Goal: Information Seeking & Learning: Learn about a topic

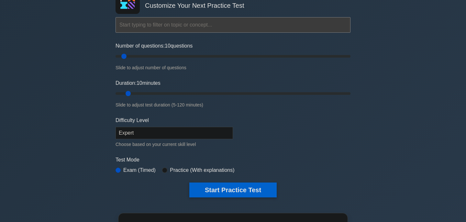
scroll to position [46, 0]
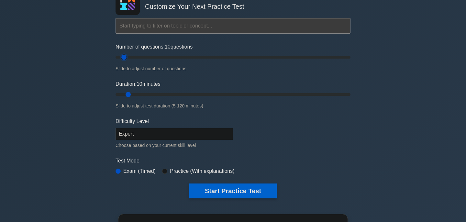
click at [126, 58] on input "Number of questions: 10 questions" at bounding box center [232, 57] width 235 height 8
click at [136, 132] on select "Beginner Intermediate Expert" at bounding box center [173, 134] width 117 height 12
select select "intermediate"
click at [115, 128] on select "Beginner Intermediate Expert" at bounding box center [173, 134] width 117 height 12
type input "20"
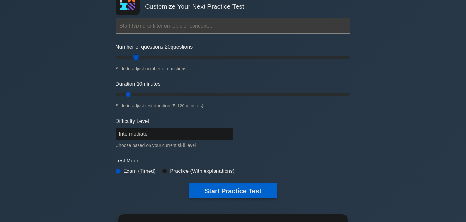
drag, startPoint x: 124, startPoint y: 59, endPoint x: 133, endPoint y: 59, distance: 8.7
click at [133, 59] on input "Number of questions: 20 questions" at bounding box center [232, 57] width 235 height 8
drag, startPoint x: 129, startPoint y: 96, endPoint x: 135, endPoint y: 97, distance: 5.2
type input "15"
click at [135, 97] on input "Duration: 15 minutes" at bounding box center [232, 95] width 235 height 8
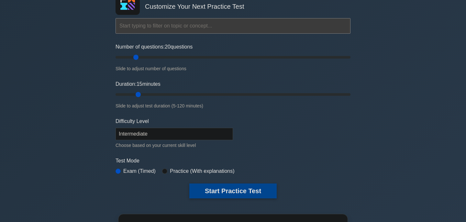
click at [224, 189] on button "Start Practice Test" at bounding box center [232, 190] width 87 height 15
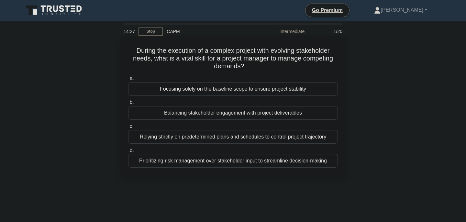
click at [217, 114] on div "Balancing stakeholder engagement with project deliverables" at bounding box center [233, 113] width 210 height 14
click at [128, 104] on input "b. Balancing stakeholder engagement with project deliverables" at bounding box center [128, 102] width 0 height 4
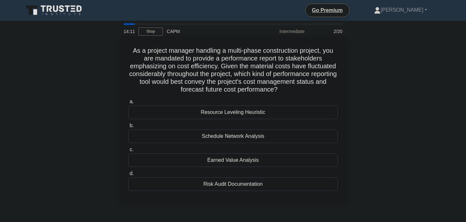
click at [238, 160] on div "Earned Value Analysis" at bounding box center [233, 160] width 210 height 14
click at [128, 152] on input "c. Earned Value Analysis" at bounding box center [128, 149] width 0 height 4
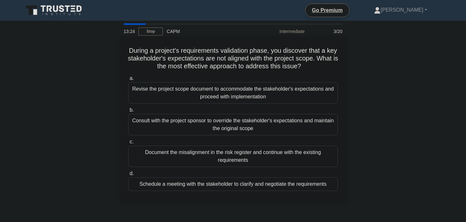
click at [249, 187] on div "Schedule a meeting with the stakeholder to clarify and negotiate the requiremen…" at bounding box center [233, 184] width 210 height 14
click at [128, 176] on input "d. Schedule a meeting with the stakeholder to clarify and negotiate the require…" at bounding box center [128, 173] width 0 height 4
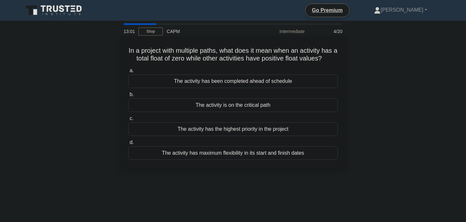
click at [239, 107] on div "The activity is on the critical path" at bounding box center [233, 105] width 210 height 14
click at [128, 97] on input "b. The activity is on the critical path" at bounding box center [128, 94] width 0 height 4
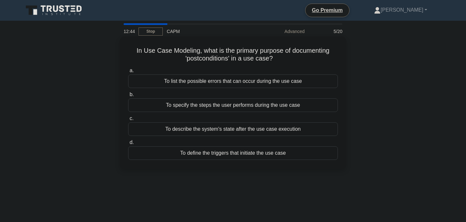
click at [243, 130] on div "To describe the system's state after the use case execution" at bounding box center [233, 129] width 210 height 14
click at [128, 121] on input "c. To describe the system's state after the use case execution" at bounding box center [128, 118] width 0 height 4
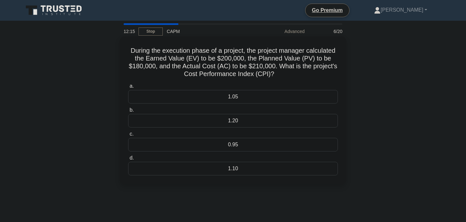
click at [231, 144] on div "0.95" at bounding box center [233, 145] width 210 height 14
click at [128, 136] on input "c. 0.95" at bounding box center [128, 134] width 0 height 4
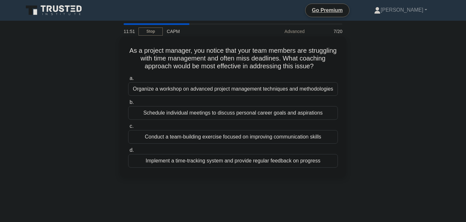
click at [243, 164] on div "Implement a time-tracking system and provide regular feedback on progress" at bounding box center [233, 161] width 210 height 14
click at [128, 152] on input "d. Implement a time-tracking system and provide regular feedback on progress" at bounding box center [128, 150] width 0 height 4
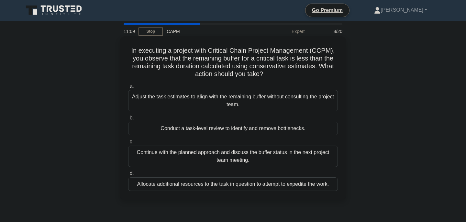
click at [248, 131] on div "Conduct a task-level review to identify and remove bottlenecks." at bounding box center [233, 129] width 210 height 14
click at [128, 120] on input "b. Conduct a task-level review to identify and remove bottlenecks." at bounding box center [128, 118] width 0 height 4
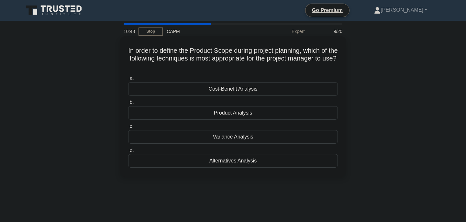
click at [233, 114] on div "Product Analysis" at bounding box center [233, 113] width 210 height 14
click at [128, 104] on input "b. Product Analysis" at bounding box center [128, 102] width 0 height 4
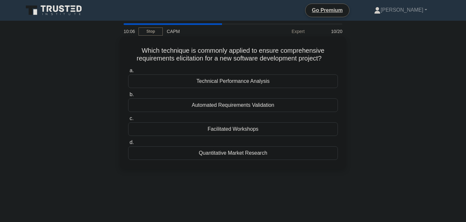
click at [231, 129] on div "Facilitated Workshops" at bounding box center [233, 129] width 210 height 14
click at [128, 121] on input "c. Facilitated Workshops" at bounding box center [128, 118] width 0 height 4
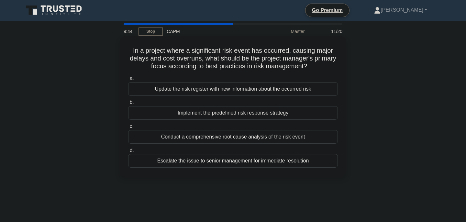
click at [238, 115] on div "Implement the predefined risk response strategy" at bounding box center [233, 113] width 210 height 14
click at [128, 104] on input "b. Implement the predefined risk response strategy" at bounding box center [128, 102] width 0 height 4
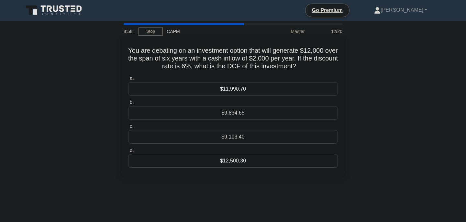
click at [244, 113] on div "$9,834.65" at bounding box center [233, 113] width 210 height 14
click at [128, 104] on input "b. $9,834.65" at bounding box center [128, 102] width 0 height 4
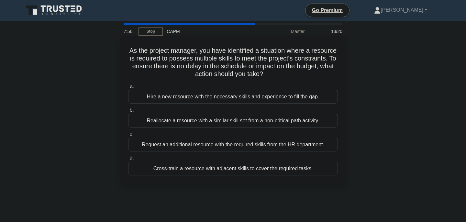
click at [210, 171] on div "Cross-train a resource with adjacent skills to cover the required tasks." at bounding box center [233, 169] width 210 height 14
click at [128, 160] on input "d. Cross-train a resource with adjacent skills to cover the required tasks." at bounding box center [128, 158] width 0 height 4
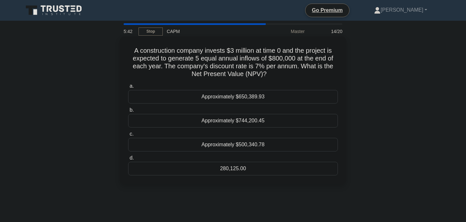
click at [240, 145] on div "Approximately $500,340.78" at bounding box center [233, 145] width 210 height 14
click at [128, 136] on input "c. Approximately $500,340.78" at bounding box center [128, 134] width 0 height 4
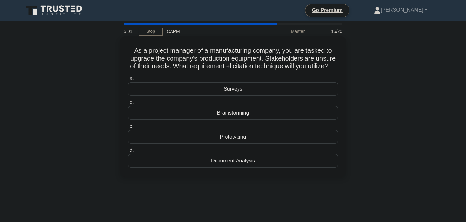
click at [241, 135] on div "Prototyping" at bounding box center [233, 137] width 210 height 14
click at [128, 128] on input "c. Prototyping" at bounding box center [128, 126] width 0 height 4
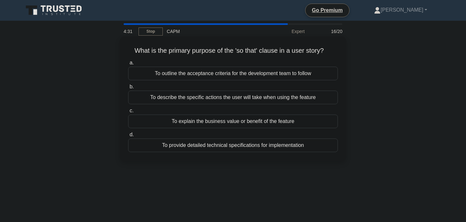
click at [227, 97] on div "To describe the specific actions the user will take when using the feature" at bounding box center [233, 98] width 210 height 14
click at [128, 89] on input "b. To describe the specific actions the user will take when using the feature" at bounding box center [128, 87] width 0 height 4
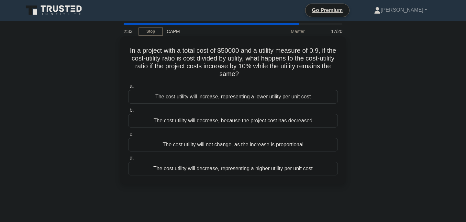
click at [228, 98] on div "The cost utility will increase, representing a lower utility per unit cost" at bounding box center [233, 97] width 210 height 14
click at [128, 88] on input "a. The cost utility will increase, representing a lower utility per unit cost" at bounding box center [128, 86] width 0 height 4
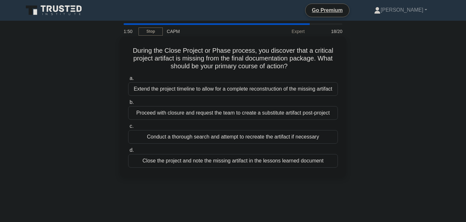
click at [223, 165] on div "Close the project and note the missing artifact in the lessons learned document" at bounding box center [233, 161] width 210 height 14
click at [128, 152] on input "d. Close the project and note the missing artifact in the lessons learned docum…" at bounding box center [128, 150] width 0 height 4
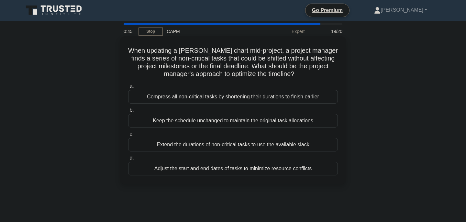
click at [253, 97] on div "Compress all non-critical tasks by shortening their durations to finish earlier" at bounding box center [233, 97] width 210 height 14
click at [128, 88] on input "a. Compress all non-critical tasks by shortening their durations to finish earl…" at bounding box center [128, 86] width 0 height 4
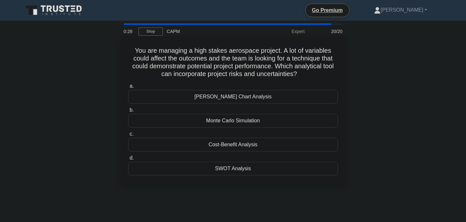
click at [255, 144] on div "Cost-Benefit Analysis" at bounding box center [233, 145] width 210 height 14
click at [128, 136] on input "c. Cost-Benefit Analysis" at bounding box center [128, 134] width 0 height 4
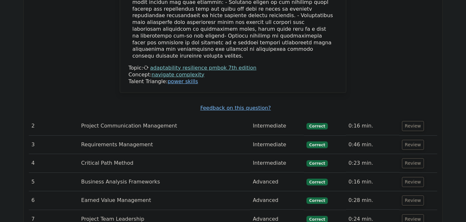
scroll to position [968, 0]
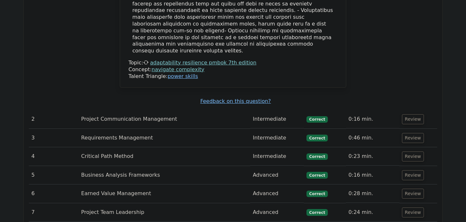
click at [162, 110] on td "Project Communication Management" at bounding box center [164, 119] width 171 height 18
click at [407, 114] on button "Review" at bounding box center [413, 119] width 22 height 10
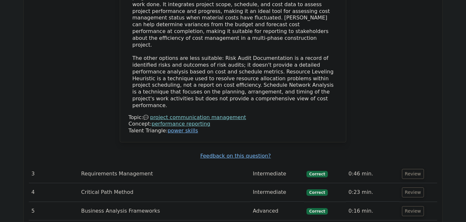
scroll to position [1304, 0]
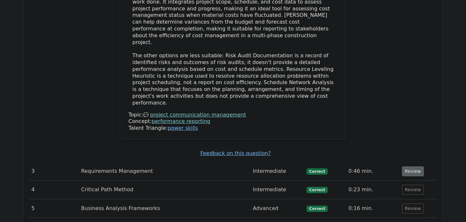
click at [410, 166] on button "Review" at bounding box center [413, 171] width 22 height 10
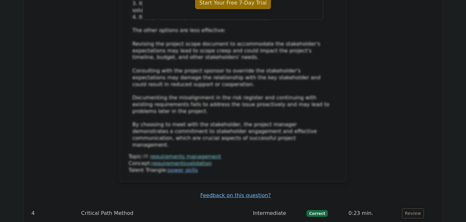
scroll to position [1717, 0]
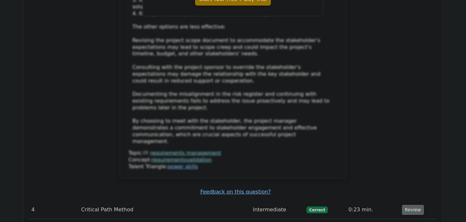
click at [410, 205] on button "Review" at bounding box center [413, 210] width 22 height 10
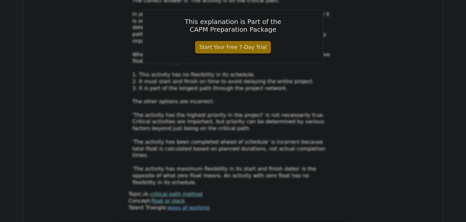
scroll to position [2088, 0]
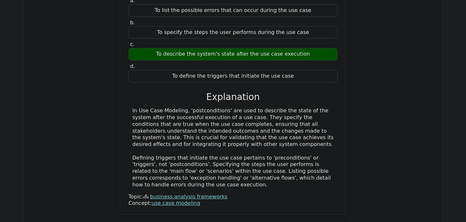
scroll to position [2386, 0]
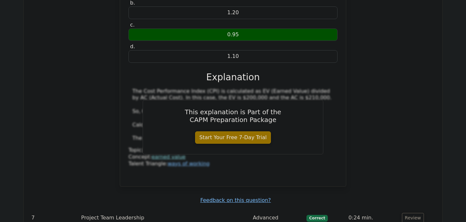
scroll to position [2703, 0]
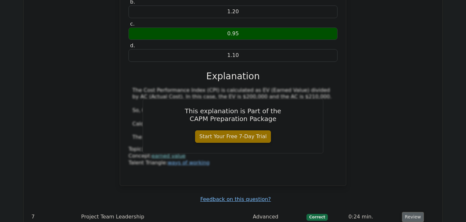
click at [412, 212] on button "Review" at bounding box center [413, 217] width 22 height 10
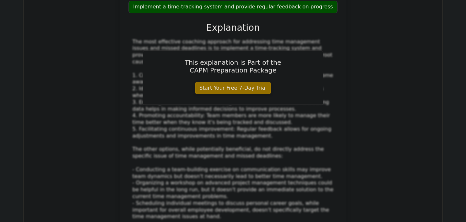
scroll to position [3105, 0]
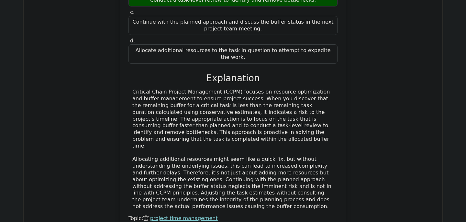
scroll to position [3462, 0]
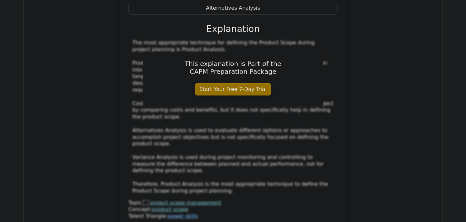
scroll to position [3857, 0]
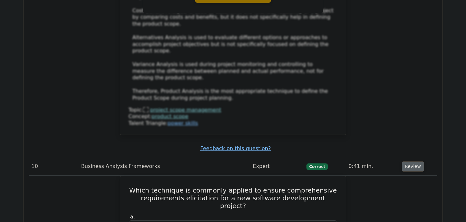
scroll to position [3947, 0]
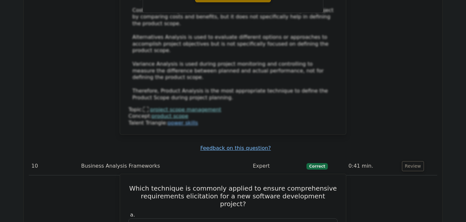
drag, startPoint x: 141, startPoint y: 32, endPoint x: 280, endPoint y: 132, distance: 170.8
copy div "Which technique is commonly applied to ensure comprehensive requirements elicit…"
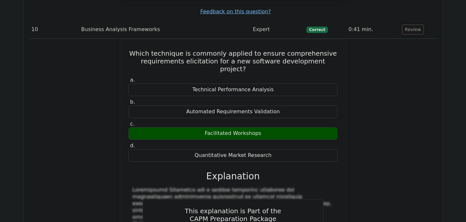
scroll to position [4094, 0]
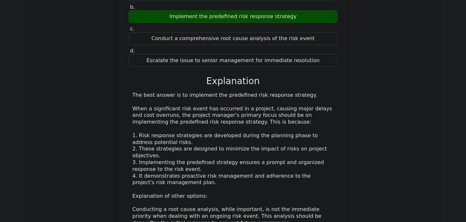
scroll to position [4512, 0]
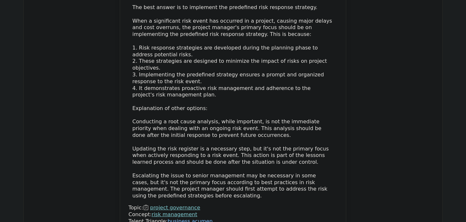
scroll to position [4596, 0]
drag, startPoint x: 135, startPoint y: 89, endPoint x: 246, endPoint y: 194, distance: 153.2
copy div "You are debating on an investment option that will generate $12,000 over the sp…"
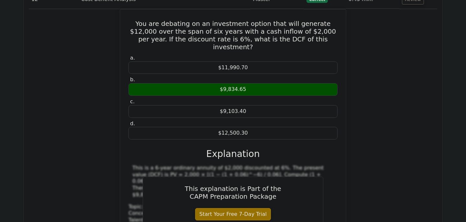
scroll to position [4862, 0]
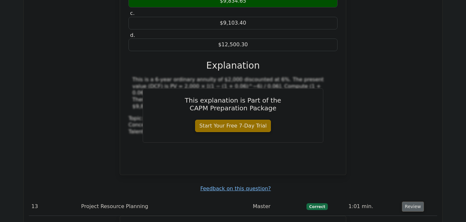
scroll to position [4949, 0]
drag, startPoint x: 131, startPoint y: 23, endPoint x: 317, endPoint y: 135, distance: 217.8
copy div "As the project manager, you have identified a situation where a resource is req…"
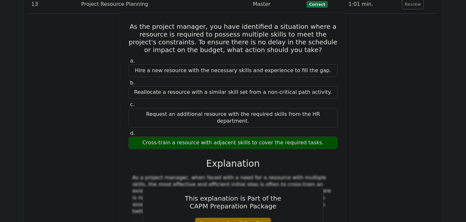
scroll to position [5152, 0]
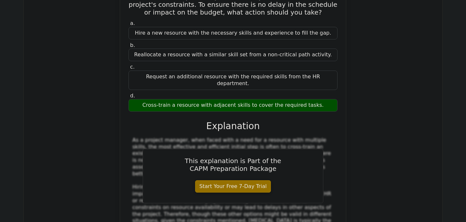
scroll to position [5208, 0]
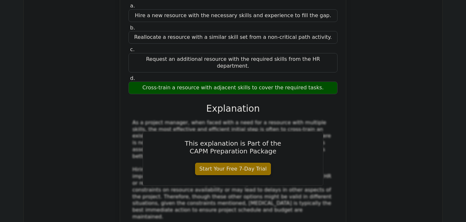
drag, startPoint x: 132, startPoint y: 81, endPoint x: 265, endPoint y: 197, distance: 176.5
copy div "A construction company invests $3 million at time 0 and the project is expected…"
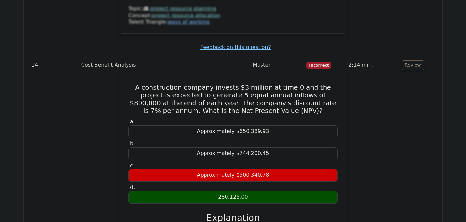
scroll to position [5428, 0]
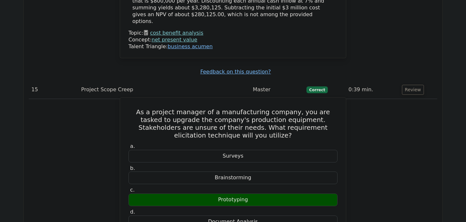
scroll to position [5667, 0]
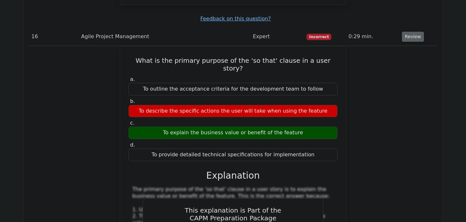
scroll to position [6032, 0]
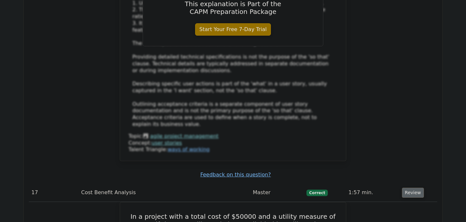
scroll to position [6276, 0]
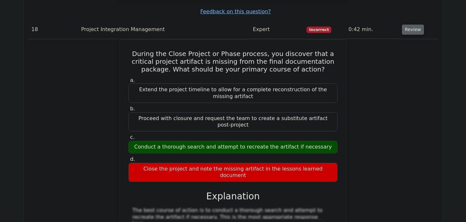
scroll to position [6658, 0]
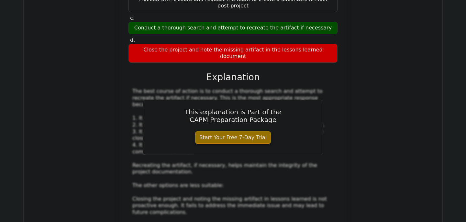
scroll to position [6773, 0]
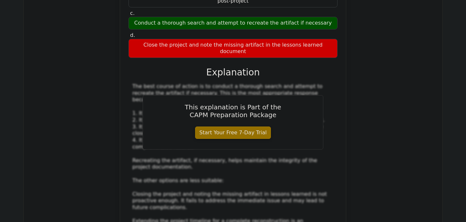
drag, startPoint x: 136, startPoint y: 70, endPoint x: 321, endPoint y: 180, distance: 215.0
copy div "When updating a [PERSON_NAME] chart mid-project, a project manager finds a seri…"
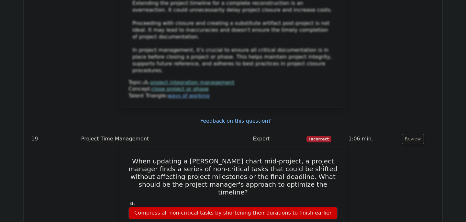
scroll to position [6991, 0]
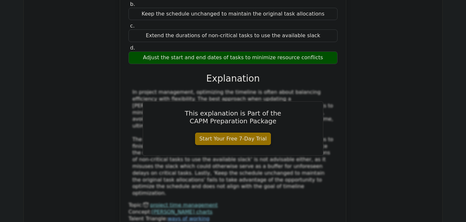
scroll to position [7211, 0]
